Goal: Check status: Check status

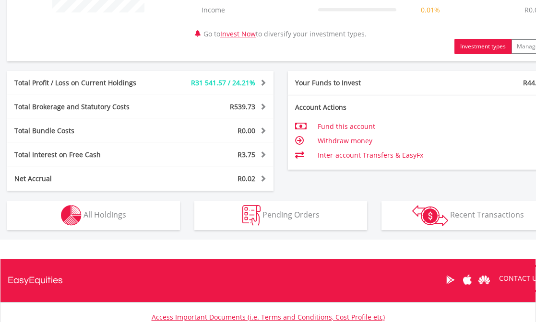
scroll to position [467, 0]
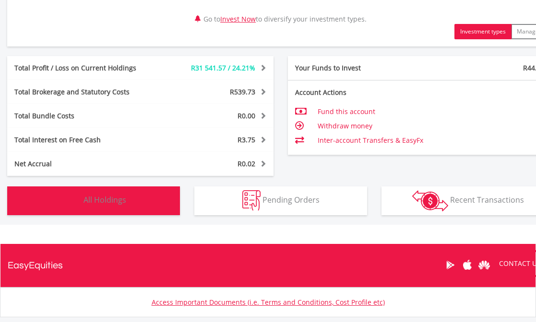
click at [96, 200] on span "All Holdings" at bounding box center [104, 200] width 43 height 11
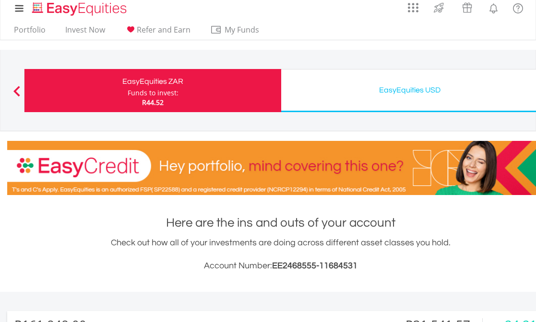
scroll to position [0, 0]
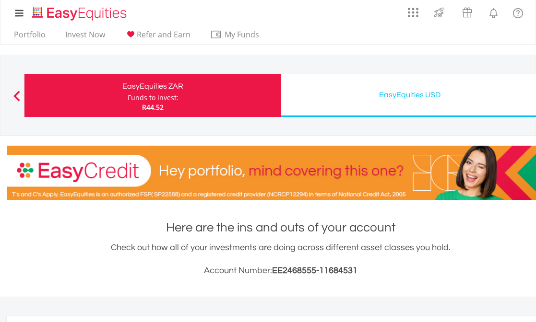
click at [404, 92] on div "EasyEquities USD" at bounding box center [409, 94] width 245 height 13
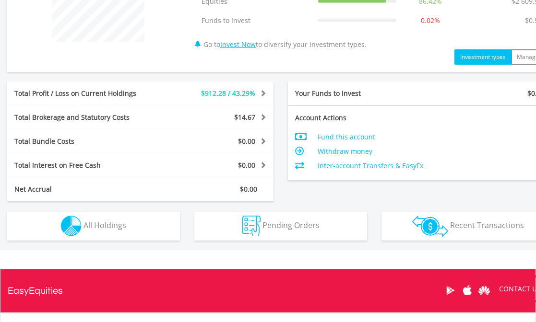
scroll to position [441, 0]
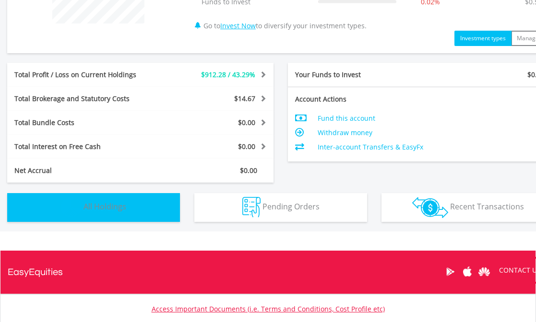
click at [106, 207] on span "All Holdings" at bounding box center [104, 206] width 43 height 11
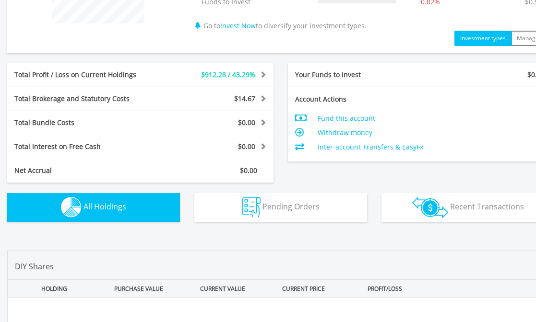
scroll to position [692, 0]
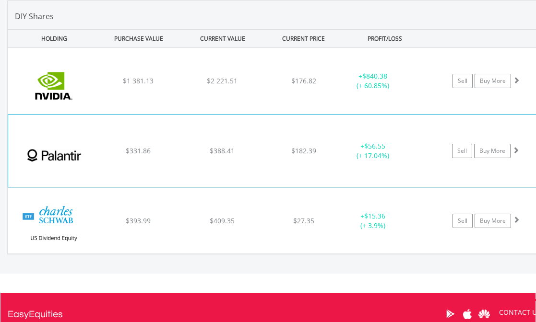
click at [516, 148] on span at bounding box center [515, 150] width 7 height 7
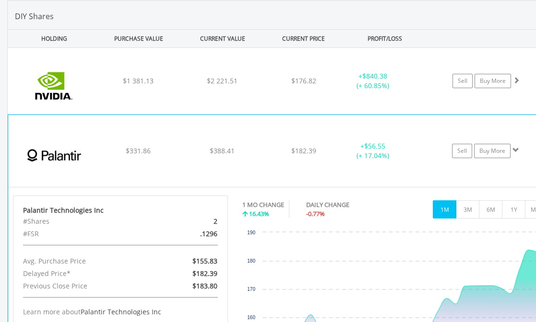
click at [532, 176] on div "﻿ Palantir Technologies Inc $331.86 $388.41 $182.39 + $56.55 (+ 17.04%) Sell Bu…" at bounding box center [280, 151] width 545 height 72
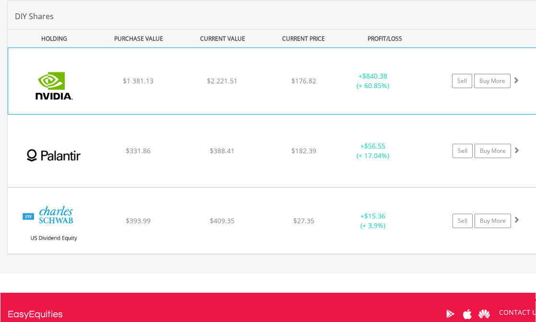
click at [514, 78] on span at bounding box center [515, 80] width 7 height 7
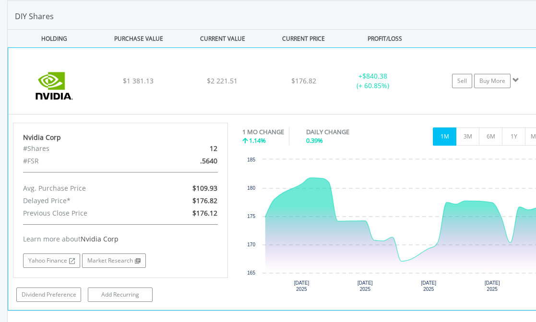
click at [514, 78] on span at bounding box center [515, 80] width 7 height 7
